Goal: Task Accomplishment & Management: Manage account settings

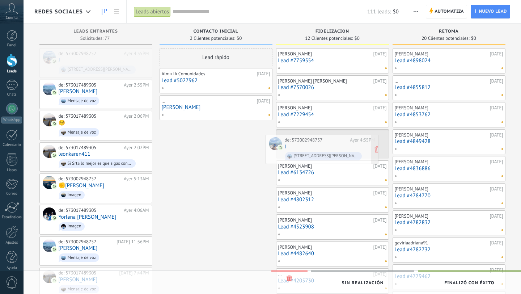
drag, startPoint x: 122, startPoint y: 64, endPoint x: 348, endPoint y: 150, distance: 242.3
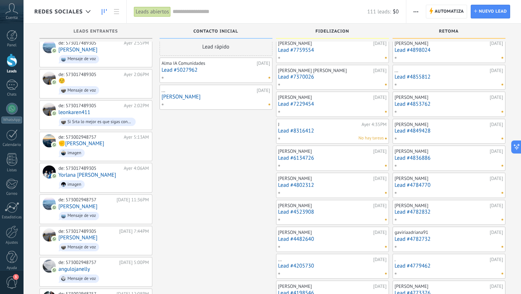
scroll to position [13, 0]
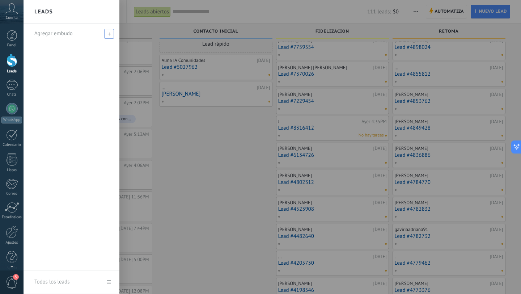
click at [53, 28] on div "Agregar embudo" at bounding box center [73, 34] width 78 height 20
